Goal: Task Accomplishment & Management: Complete application form

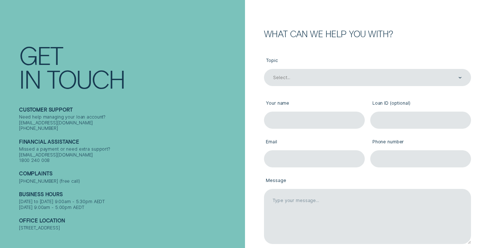
scroll to position [65, 0]
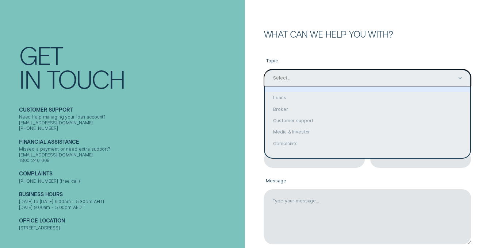
click at [348, 85] on div "Select..." at bounding box center [367, 77] width 207 height 17
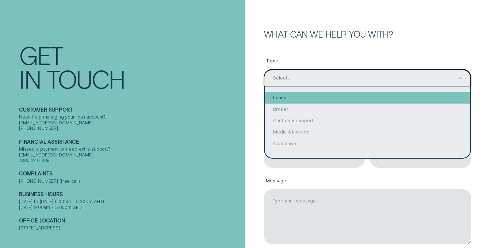
click at [338, 101] on div "Loans" at bounding box center [367, 97] width 205 height 11
type input "Loans"
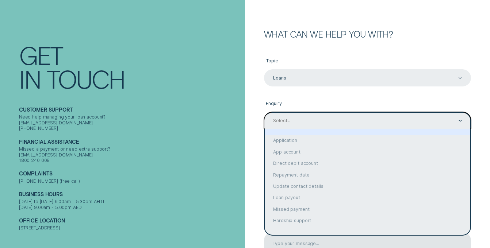
click at [323, 116] on div "Select..." at bounding box center [367, 120] width 207 height 17
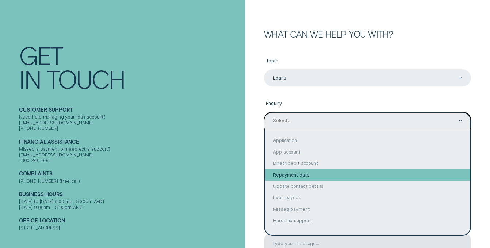
click at [308, 174] on div "Repayment date" at bounding box center [367, 174] width 205 height 11
type input "Repayment date"
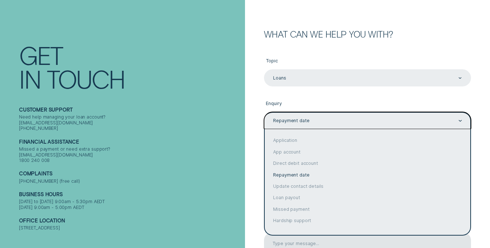
click at [314, 124] on div "Repayment date" at bounding box center [367, 120] width 207 height 17
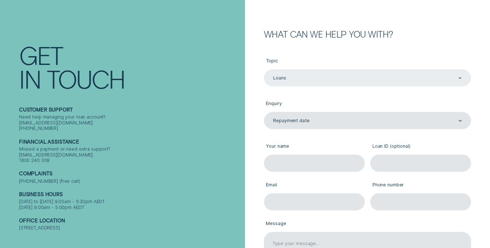
click at [252, 144] on div "What can we help you with? Topic Loans Loans Enquiry Repayment date Repayment d…" at bounding box center [359, 170] width 223 height 281
click at [294, 161] on input "Your name" at bounding box center [314, 163] width 101 height 17
type input "[PERSON_NAME]"
type input "[PERSON_NAME][EMAIL_ADDRESS][DOMAIN_NAME]"
type input "0415198911"
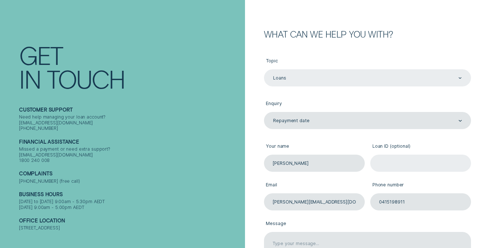
click at [422, 163] on input "Loan ID (optional)" at bounding box center [420, 163] width 101 height 17
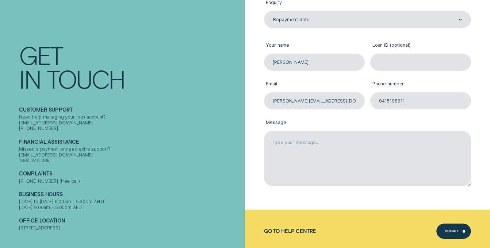
scroll to position [166, 0]
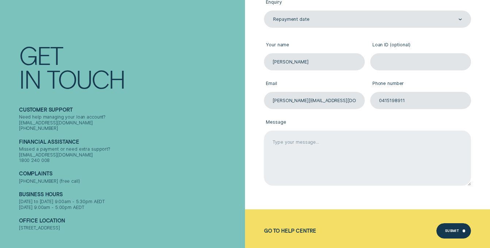
click at [339, 151] on textarea "Message" at bounding box center [367, 158] width 207 height 55
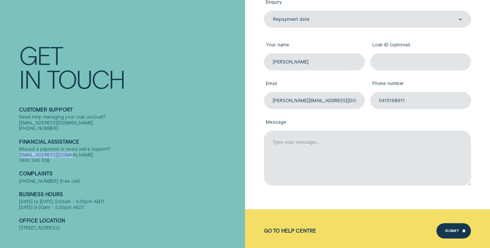
drag, startPoint x: 68, startPoint y: 149, endPoint x: 14, endPoint y: 151, distance: 53.7
click at [14, 151] on div "Contact Get In Touch Customer support Need help managing your loan account? [EM…" at bounding box center [122, 124] width 245 height 248
copy div "[EMAIL_ADDRESS][DOMAIN_NAME]"
